Goal: Transaction & Acquisition: Download file/media

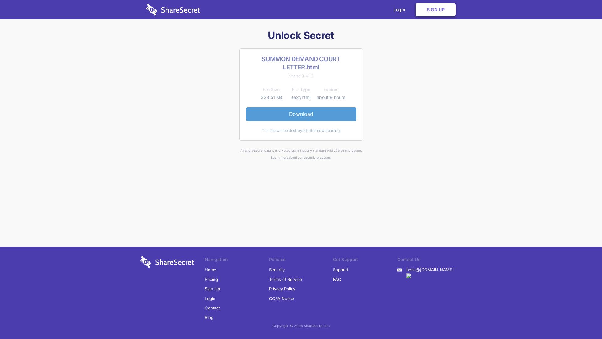
click at [319, 114] on link "Download" at bounding box center [301, 113] width 111 height 13
